Goal: Check status

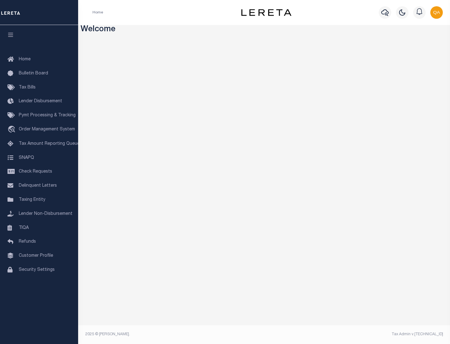
click at [39, 172] on span "Check Requests" at bounding box center [35, 171] width 33 height 4
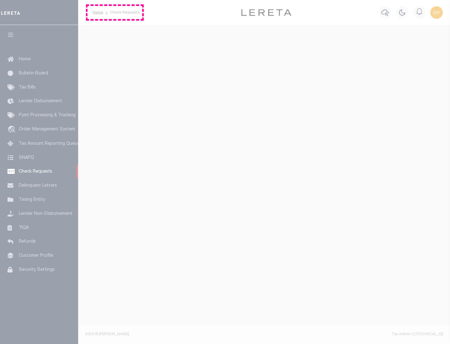
select select "50"
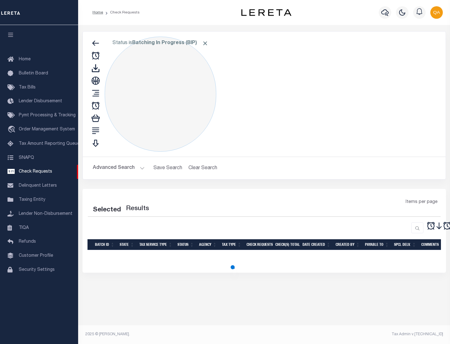
select select "50"
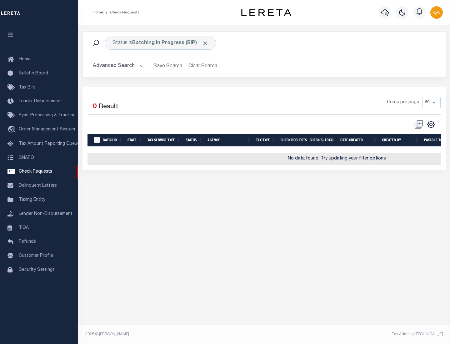
click at [205, 43] on span "Click to Remove" at bounding box center [205, 43] width 7 height 7
